Goal: Find specific page/section: Find specific page/section

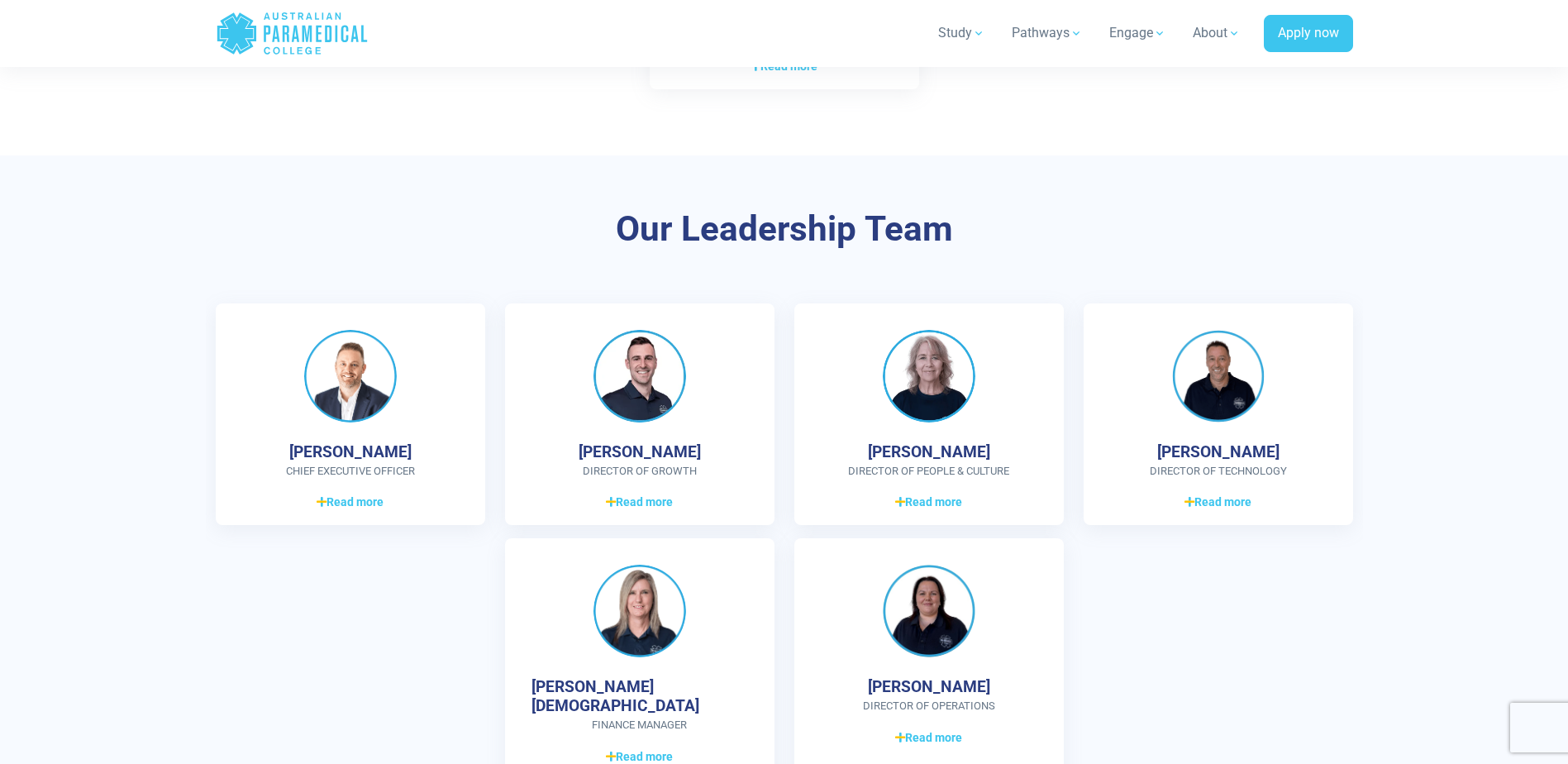
scroll to position [4050, 0]
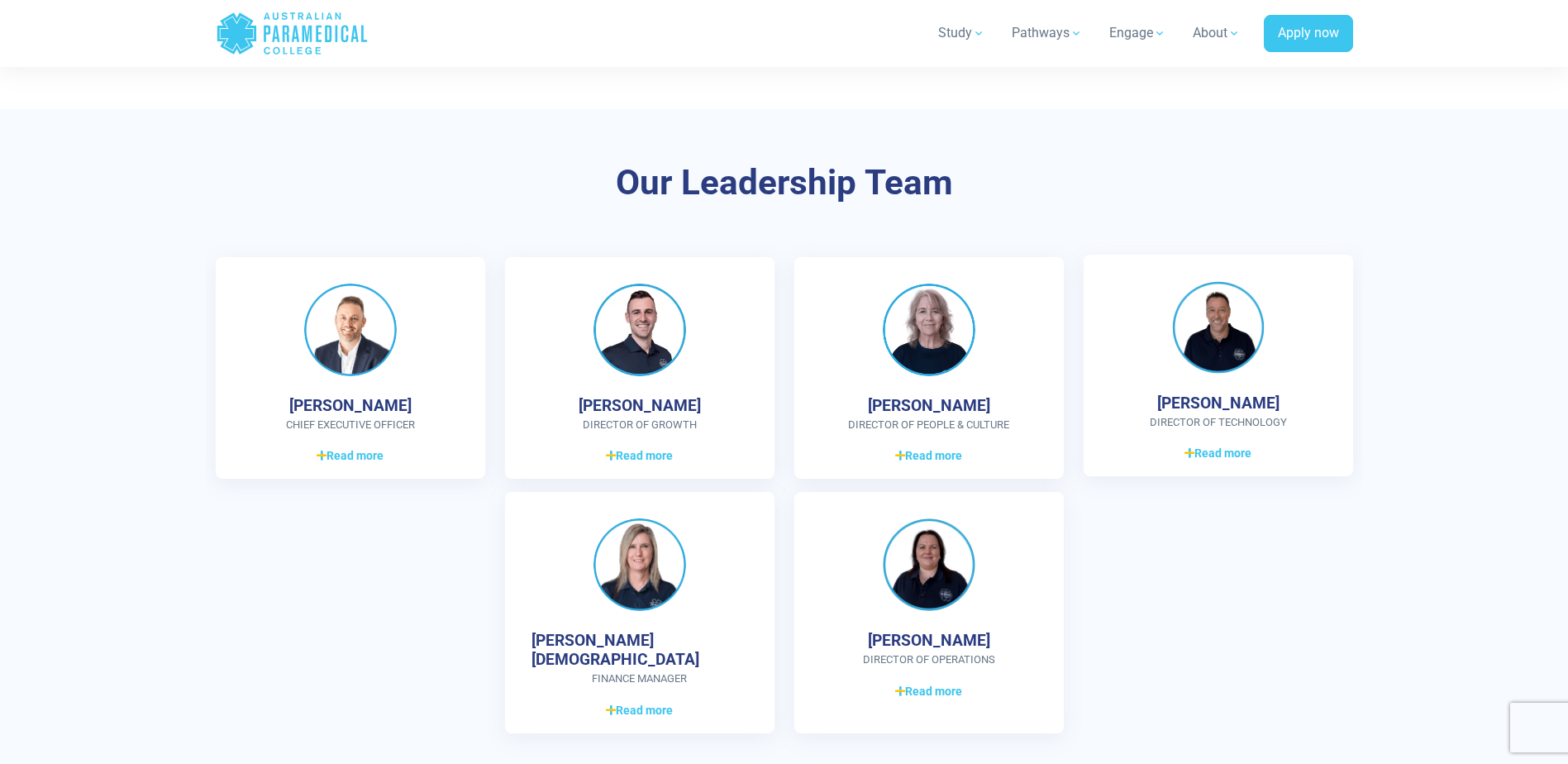
click at [1199, 331] on img at bounding box center [1218, 327] width 93 height 93
click at [1229, 456] on span "Read more" at bounding box center [1217, 453] width 67 height 17
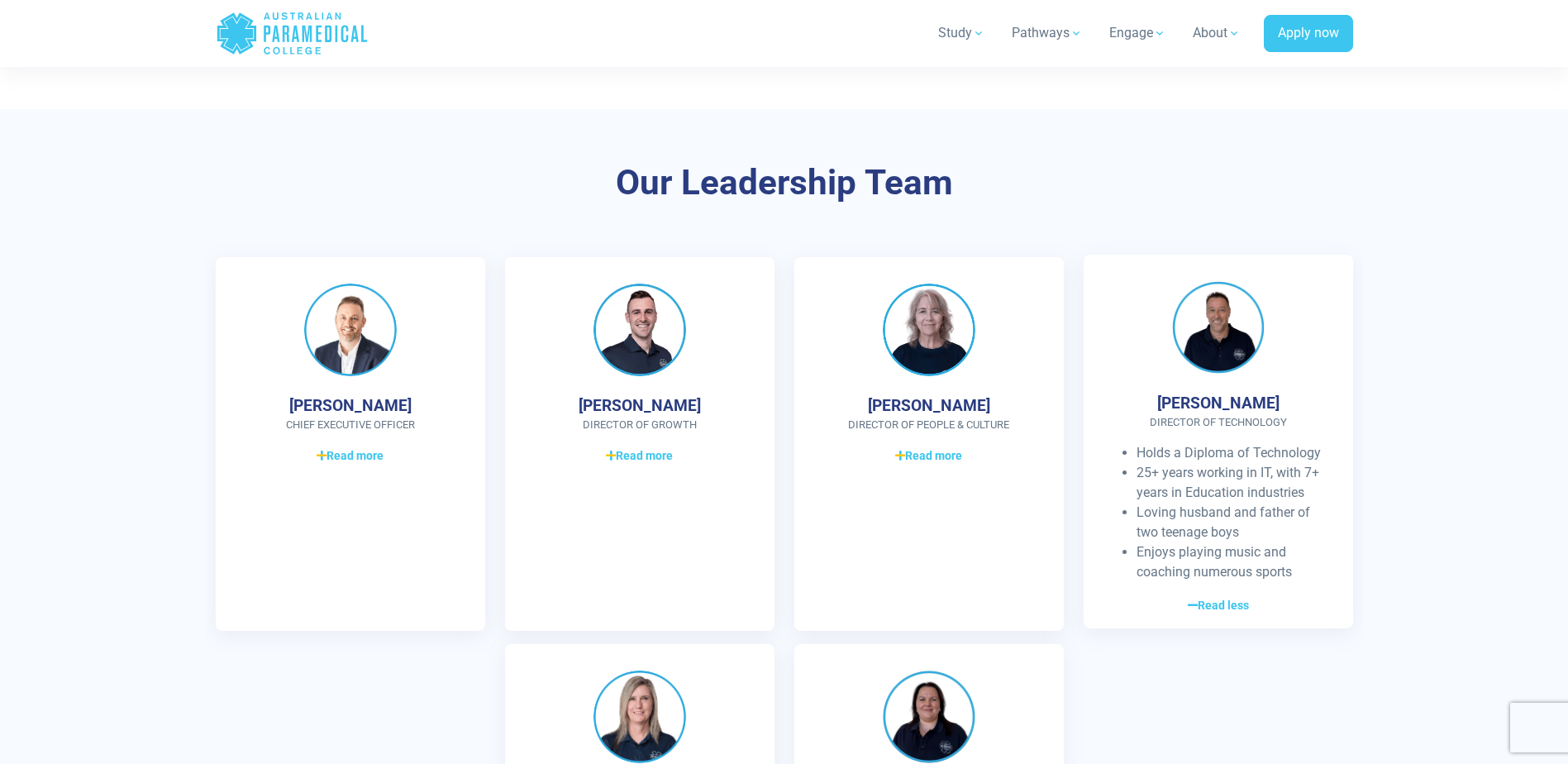
click at [1248, 322] on img at bounding box center [1218, 327] width 93 height 93
click at [1226, 350] on img at bounding box center [1218, 327] width 93 height 93
click at [1217, 347] on img at bounding box center [1218, 327] width 93 height 93
